Goal: Information Seeking & Learning: Find specific fact

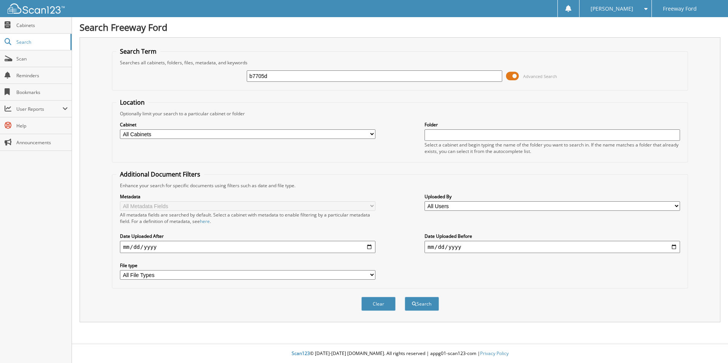
type input "b7705d"
click at [405, 297] on button "Search" at bounding box center [422, 304] width 34 height 14
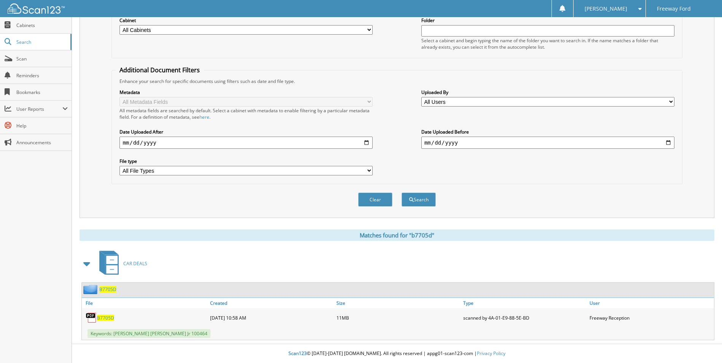
scroll to position [105, 0]
click at [105, 318] on span "B7705D" at bounding box center [105, 318] width 17 height 6
